Goal: Task Accomplishment & Management: Complete application form

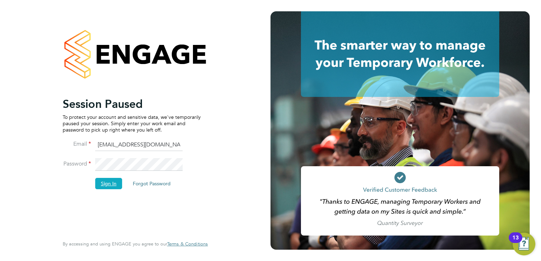
click at [110, 185] on button "Sign In" at bounding box center [108, 183] width 27 height 11
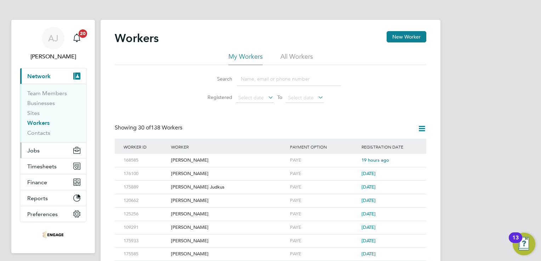
click at [75, 150] on icon "Main navigation" at bounding box center [76, 150] width 7 height 7
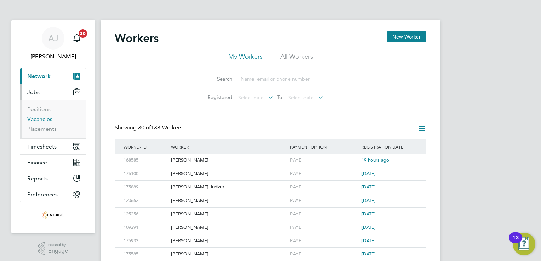
click at [42, 118] on link "Vacancies" at bounding box center [39, 119] width 25 height 7
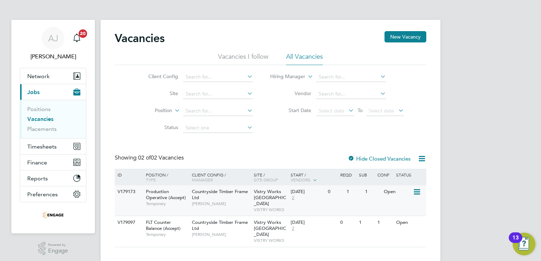
click at [416, 192] on icon at bounding box center [416, 192] width 7 height 8
click at [386, 190] on div "Open" at bounding box center [397, 191] width 31 height 13
click at [351, 156] on div at bounding box center [351, 159] width 7 height 7
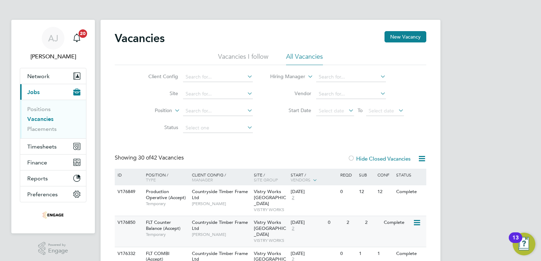
click at [345, 218] on div "2" at bounding box center [354, 222] width 18 height 13
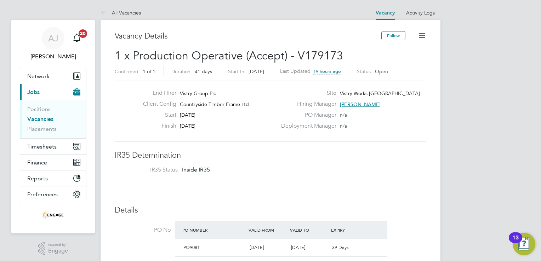
click at [422, 35] on icon at bounding box center [421, 35] width 9 height 9
click at [386, 132] on div "Deployment Manager n/a" at bounding box center [353, 127] width 152 height 11
click at [40, 116] on link "Vacancies" at bounding box center [40, 119] width 26 height 7
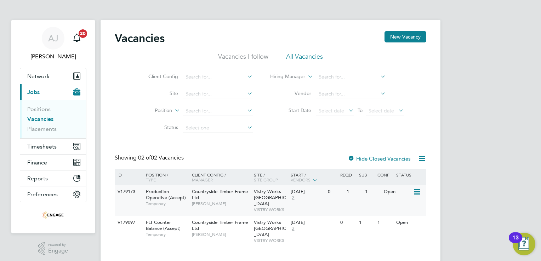
click at [366, 191] on div "1" at bounding box center [372, 191] width 18 height 13
click at [55, 77] on button "Network" at bounding box center [53, 76] width 66 height 16
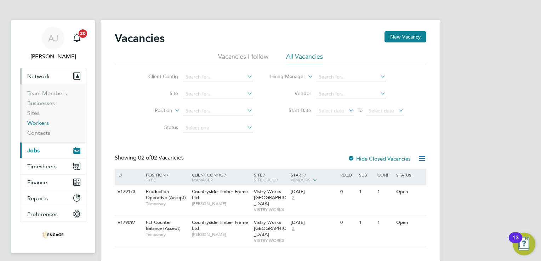
click at [41, 122] on link "Workers" at bounding box center [38, 123] width 22 height 7
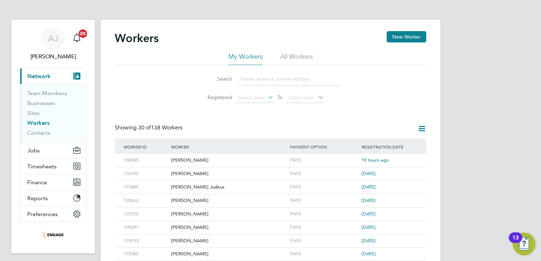
click at [241, 77] on input at bounding box center [288, 79] width 103 height 14
paste input "p"
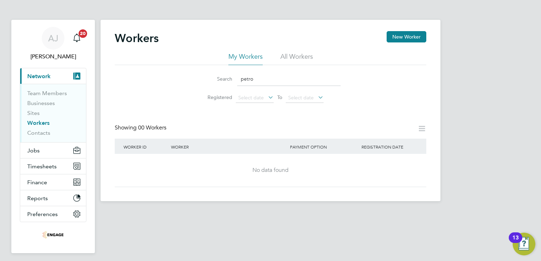
type input "petro"
click at [402, 36] on button "New Worker" at bounding box center [407, 36] width 40 height 11
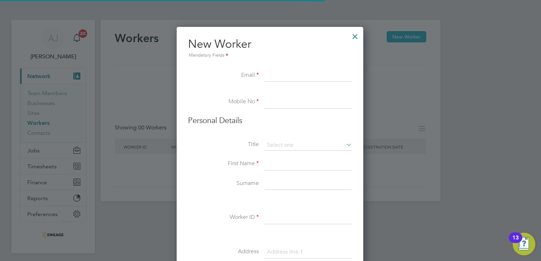
scroll to position [600, 187]
click at [345, 145] on icon at bounding box center [345, 145] width 0 height 10
click at [274, 162] on input at bounding box center [307, 164] width 87 height 13
click at [273, 181] on input at bounding box center [307, 184] width 87 height 13
paste input "Zhelyazko Plamenov"
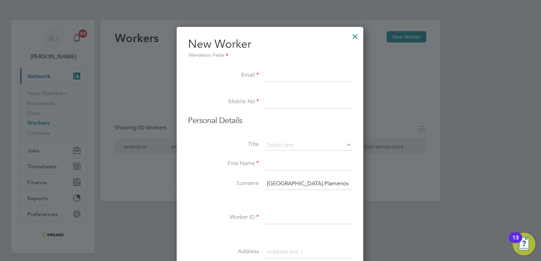
type input "Zhelyazko Plamenov"
click at [273, 163] on input at bounding box center [307, 164] width 87 height 13
type input "Petrov"
click at [263, 75] on li "Email" at bounding box center [270, 79] width 164 height 20
click at [268, 75] on input at bounding box center [307, 75] width 87 height 13
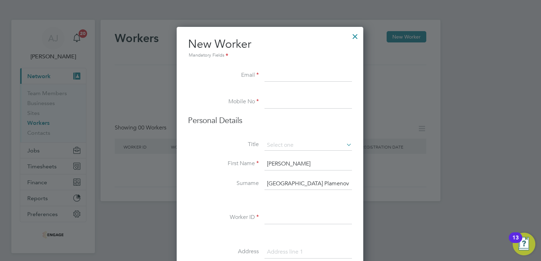
paste input "zhelyazko.petrov@gmail.com"
type input "zhelyazko.petrov@gmail.com"
click at [268, 104] on input at bounding box center [307, 102] width 87 height 13
paste input "07577 333070"
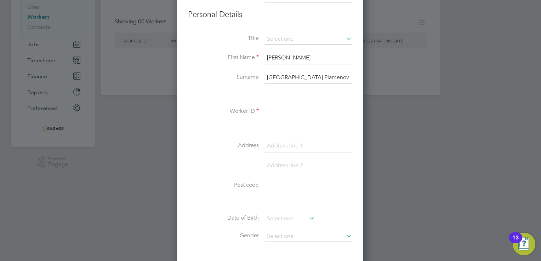
type input "07577 333070"
click at [276, 111] on input at bounding box center [307, 111] width 87 height 13
paste input "138509"
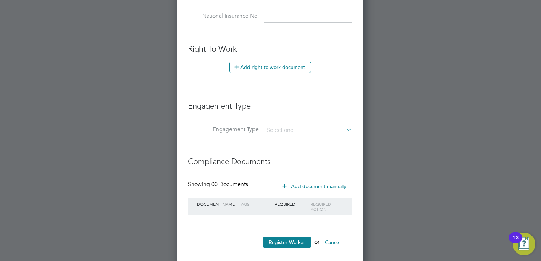
scroll to position [365, 0]
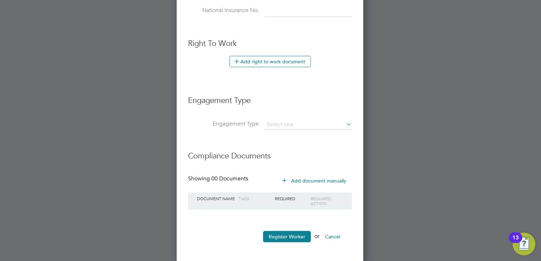
type input "138509"
click at [345, 123] on icon at bounding box center [345, 124] width 0 height 10
click at [291, 124] on input at bounding box center [307, 125] width 87 height 10
click at [290, 142] on li "PAYE Direct" at bounding box center [308, 143] width 88 height 10
type input "PAYE Direct"
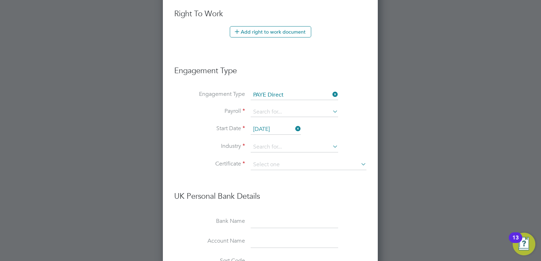
scroll to position [436, 0]
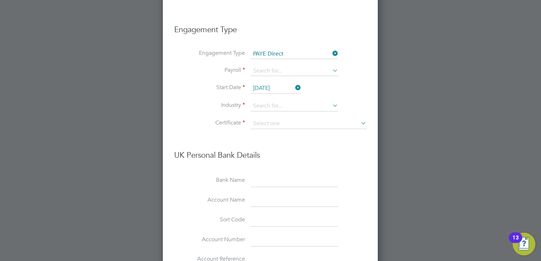
click at [331, 68] on icon at bounding box center [331, 70] width 0 height 10
click at [285, 79] on li "PAYE" at bounding box center [295, 79] width 88 height 10
type input "PAYE"
click at [331, 102] on icon at bounding box center [331, 106] width 0 height 10
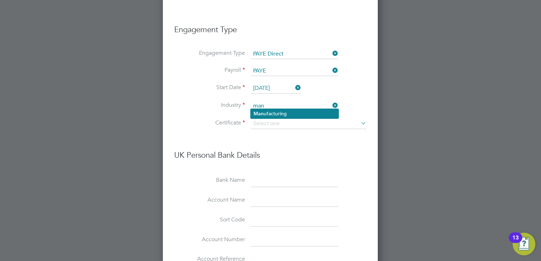
click at [284, 113] on li "Man ufacturing" at bounding box center [295, 114] width 88 height 10
type input "Manufacturing"
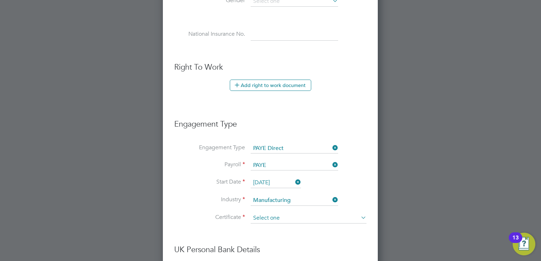
scroll to position [354, 0]
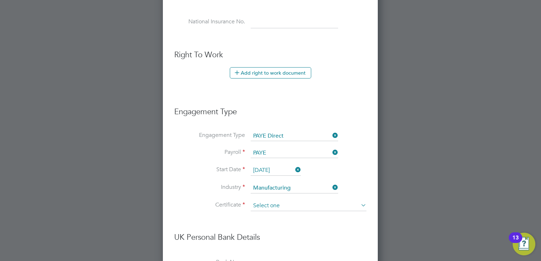
click at [262, 203] on input at bounding box center [309, 206] width 116 height 11
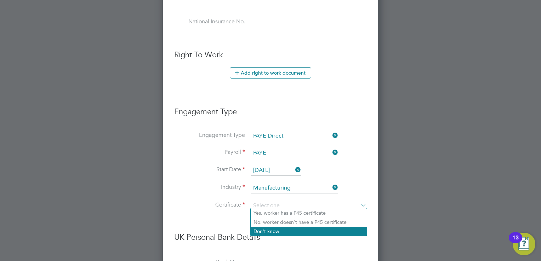
click at [267, 228] on li "Don't know" at bounding box center [309, 231] width 116 height 9
type input "Don't know"
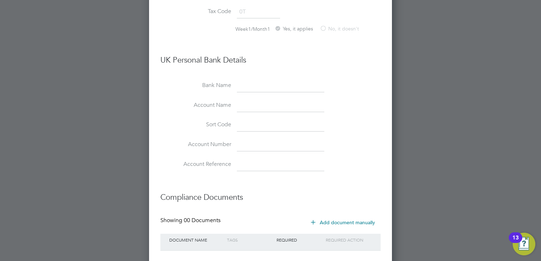
scroll to position [606, 0]
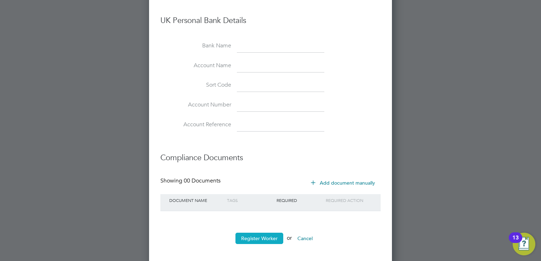
click at [257, 233] on button "Register Worker" at bounding box center [259, 238] width 48 height 11
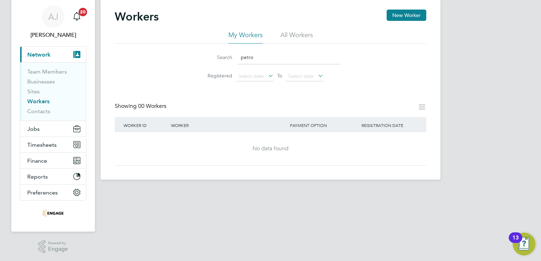
scroll to position [0, 0]
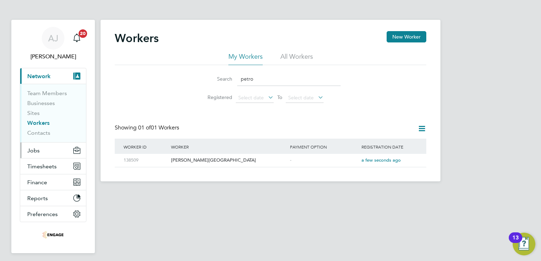
click at [45, 151] on button "Jobs" at bounding box center [53, 151] width 66 height 16
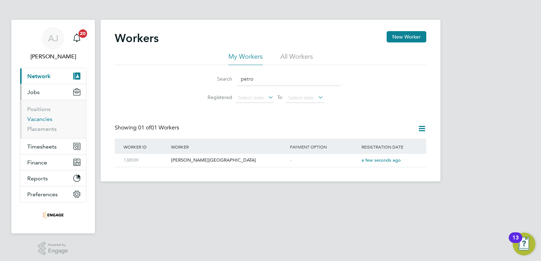
click at [40, 120] on link "Vacancies" at bounding box center [39, 119] width 25 height 7
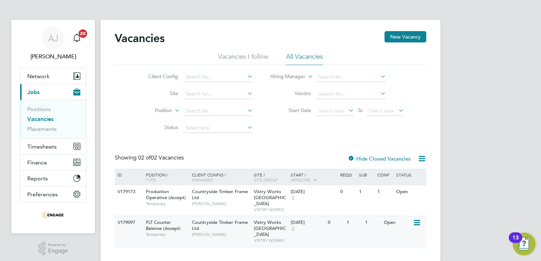
click at [417, 219] on icon at bounding box center [416, 223] width 7 height 8
click at [258, 219] on span "Vistry Works [GEOGRAPHIC_DATA]" at bounding box center [270, 228] width 32 height 18
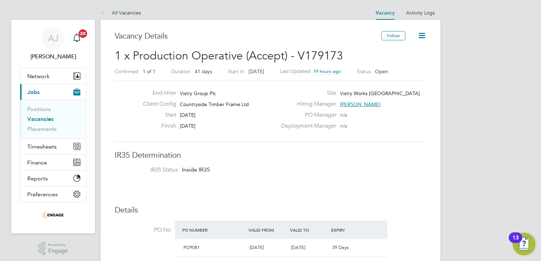
click at [39, 117] on link "Vacancies" at bounding box center [40, 119] width 26 height 7
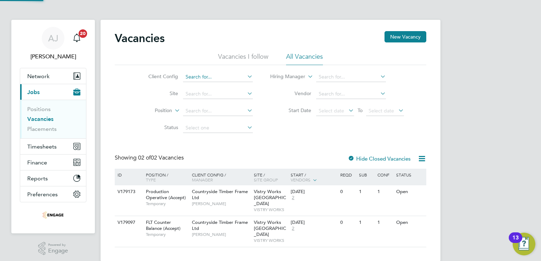
click at [211, 74] on input at bounding box center [218, 77] width 70 height 10
click at [213, 78] on input at bounding box center [218, 77] width 70 height 10
click at [38, 128] on link "Placements" at bounding box center [41, 129] width 29 height 7
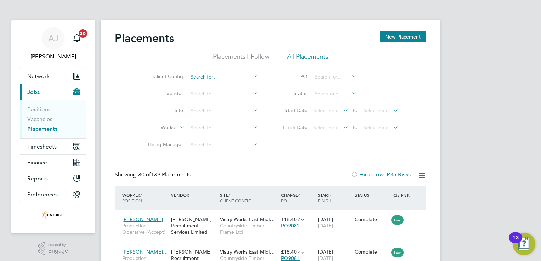
click at [202, 74] on input at bounding box center [223, 77] width 70 height 10
type input "z"
type input "f"
click at [417, 218] on icon at bounding box center [417, 219] width 7 height 8
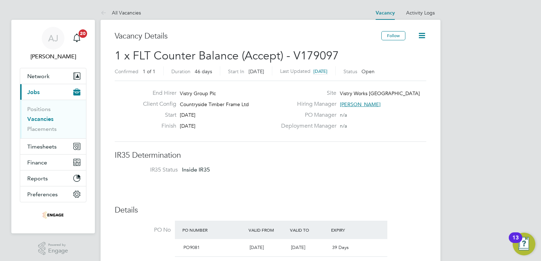
click at [426, 33] on icon at bounding box center [421, 35] width 9 height 9
click at [40, 119] on link "Vacancies" at bounding box center [40, 119] width 26 height 7
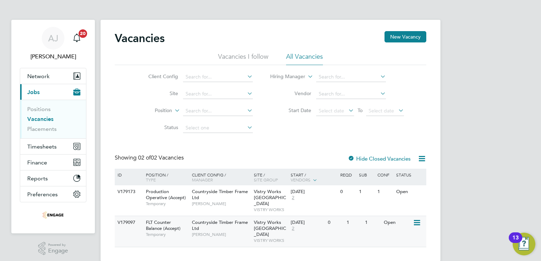
click at [416, 219] on icon at bounding box center [416, 223] width 7 height 8
click at [347, 217] on div "1" at bounding box center [354, 222] width 18 height 13
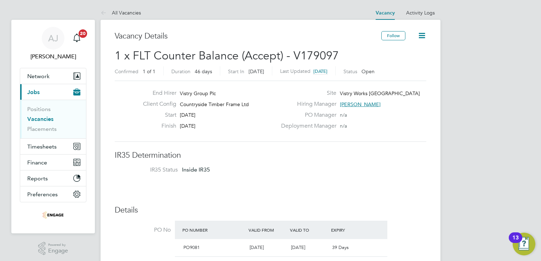
click at [41, 119] on link "Vacancies" at bounding box center [40, 119] width 26 height 7
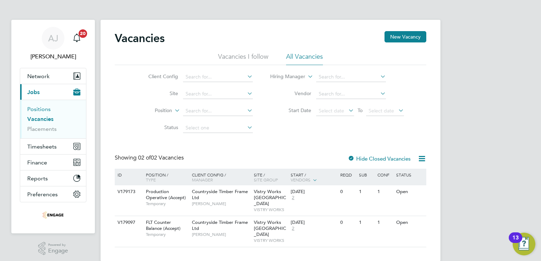
click at [39, 108] on link "Positions" at bounding box center [38, 109] width 23 height 7
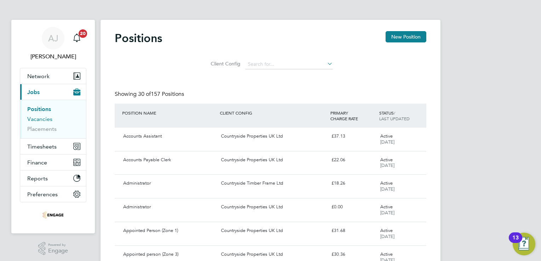
click at [35, 118] on link "Vacancies" at bounding box center [39, 119] width 25 height 7
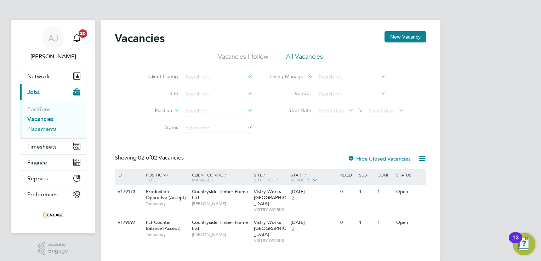
click at [41, 127] on link "Placements" at bounding box center [41, 129] width 29 height 7
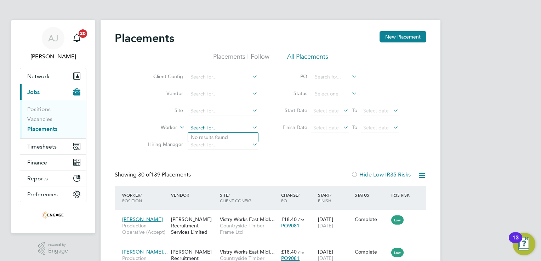
click at [202, 127] on input at bounding box center [223, 128] width 70 height 10
type input "petrov"
click at [251, 125] on icon at bounding box center [251, 127] width 0 height 10
click at [39, 106] on link "Positions" at bounding box center [38, 109] width 23 height 7
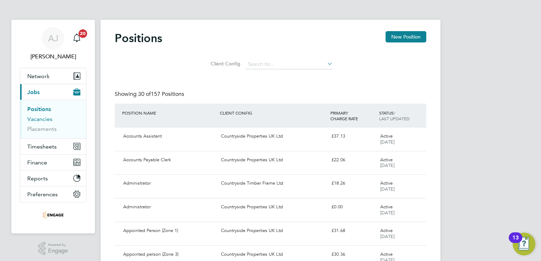
click at [45, 118] on link "Vacancies" at bounding box center [39, 119] width 25 height 7
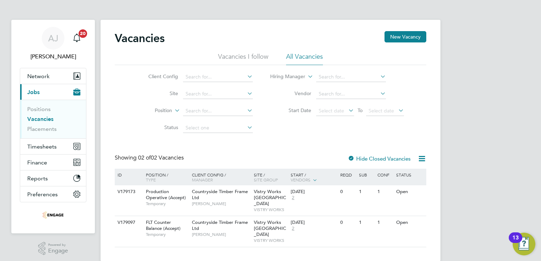
click at [246, 92] on icon at bounding box center [246, 93] width 0 height 10
click at [239, 103] on li "Vistry Works [GEOGRAPHIC_DATA]" at bounding box center [226, 104] width 86 height 10
type input "Vistry Works [GEOGRAPHIC_DATA]"
click at [153, 219] on span "FLT Counter Balance (Accept)" at bounding box center [163, 225] width 35 height 12
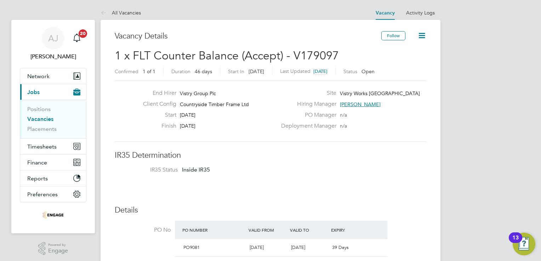
click at [422, 36] on icon at bounding box center [421, 35] width 9 height 9
click at [44, 117] on link "Vacancies" at bounding box center [40, 119] width 26 height 7
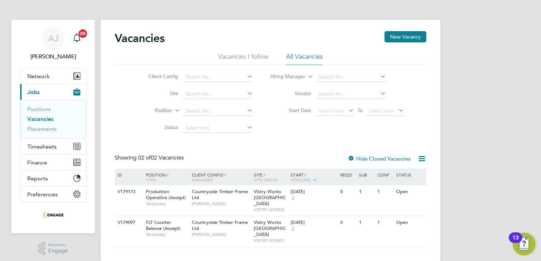
click at [379, 93] on icon at bounding box center [379, 93] width 0 height 10
click at [333, 97] on input at bounding box center [351, 94] width 70 height 10
click at [332, 92] on input at bounding box center [351, 94] width 70 height 10
click at [334, 76] on input at bounding box center [351, 77] width 70 height 10
click at [258, 95] on li "Site" at bounding box center [194, 94] width 133 height 17
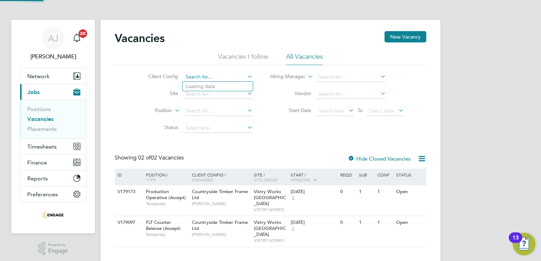
click at [200, 77] on input at bounding box center [218, 77] width 70 height 10
click at [265, 119] on li "Start Date Select date To Select date" at bounding box center [337, 111] width 151 height 17
click at [207, 93] on input at bounding box center [218, 94] width 70 height 10
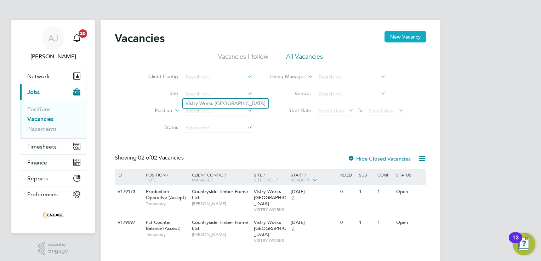
click at [411, 35] on button "New Vacancy" at bounding box center [405, 36] width 42 height 11
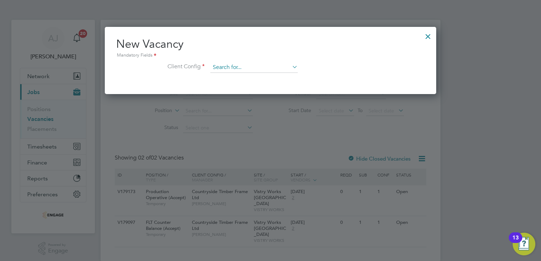
click at [267, 64] on input at bounding box center [253, 67] width 87 height 11
type input "prod"
click at [428, 35] on div at bounding box center [428, 34] width 13 height 13
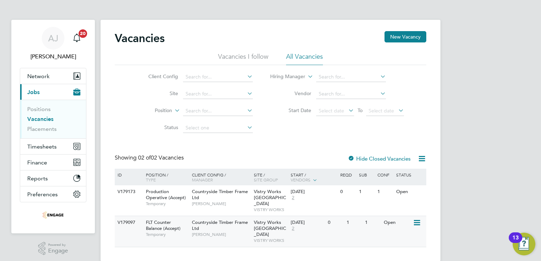
click at [419, 219] on icon at bounding box center [416, 223] width 7 height 8
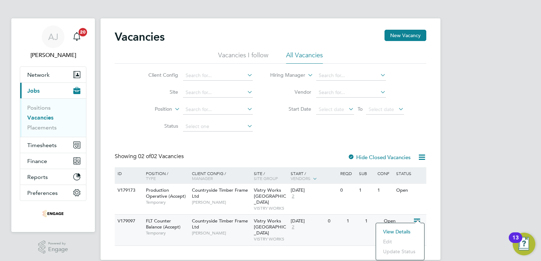
scroll to position [2, 0]
click at [389, 214] on div "Open" at bounding box center [397, 220] width 31 height 13
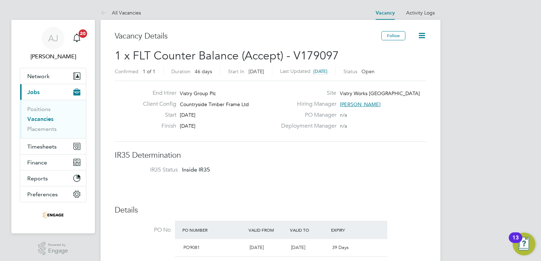
click at [42, 118] on link "Vacancies" at bounding box center [40, 119] width 26 height 7
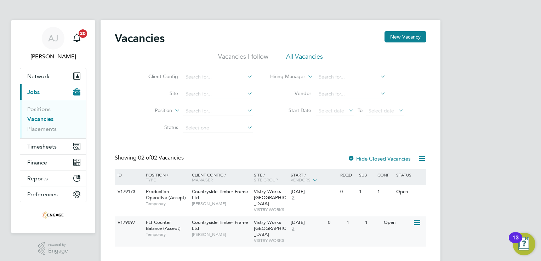
click at [417, 219] on icon at bounding box center [416, 223] width 7 height 8
click at [394, 231] on li "View Details" at bounding box center [399, 233] width 41 height 10
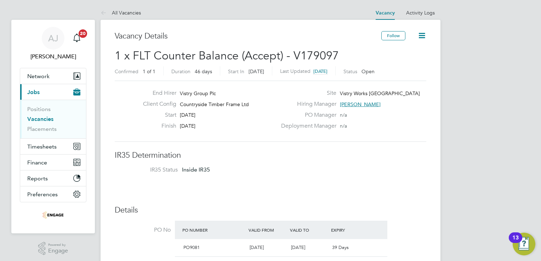
click at [47, 120] on link "Vacancies" at bounding box center [40, 119] width 26 height 7
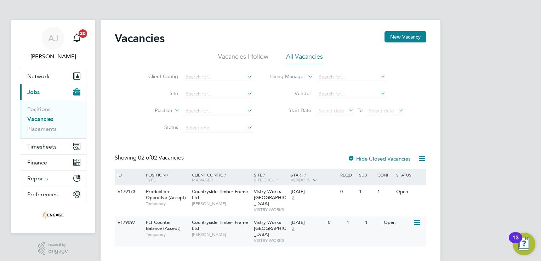
click at [388, 218] on div "Open" at bounding box center [397, 222] width 31 height 13
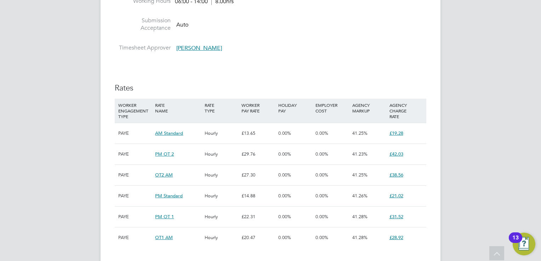
scroll to position [389, 0]
